Goal: Task Accomplishment & Management: Use online tool/utility

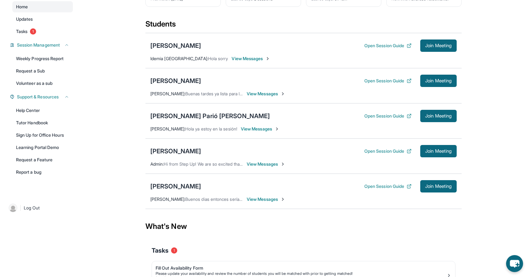
scroll to position [58, 0]
click at [179, 82] on div "[PERSON_NAME]" at bounding box center [175, 80] width 51 height 9
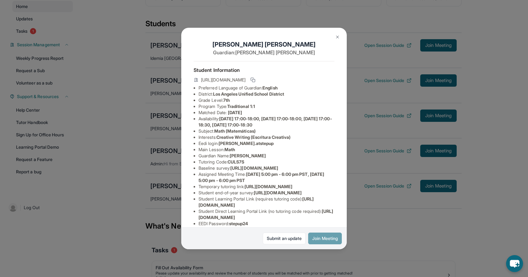
click at [328, 240] on button "Join Meeting" at bounding box center [325, 239] width 34 height 12
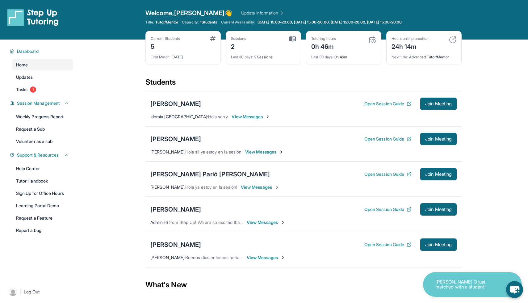
scroll to position [9, 0]
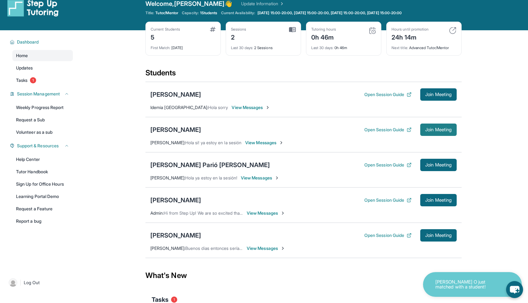
click at [425, 129] on span "Join Meeting" at bounding box center [438, 130] width 27 height 4
